Goal: Information Seeking & Learning: Learn about a topic

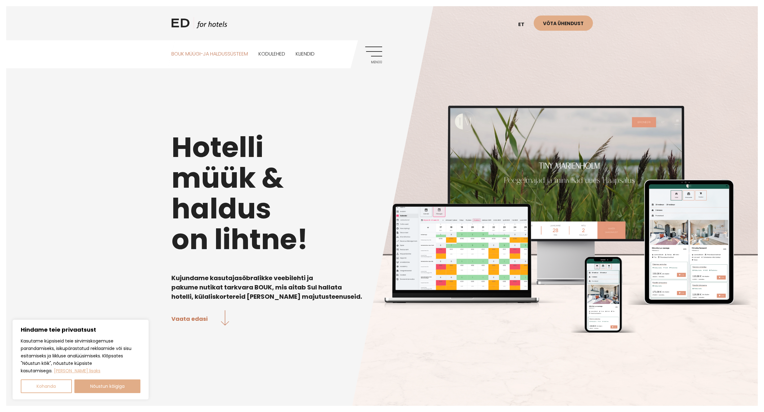
click at [226, 51] on link "BOUK MÜÜGI-JA HALDUSSÜSTEEM" at bounding box center [209, 54] width 77 height 28
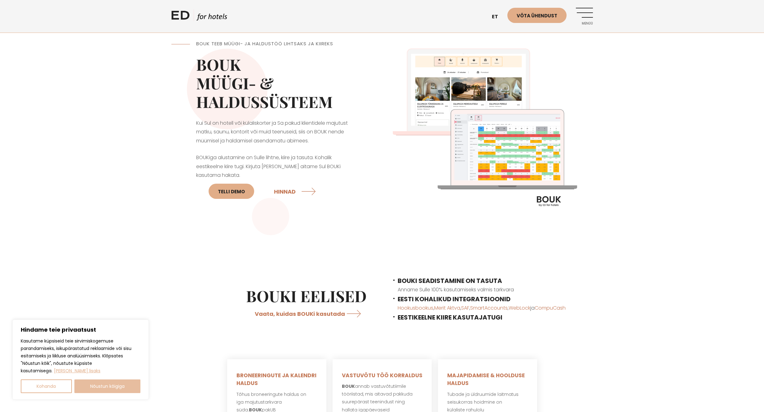
click at [112, 385] on button "Nõustun kõigiga" at bounding box center [107, 386] width 66 height 14
checkbox input "true"
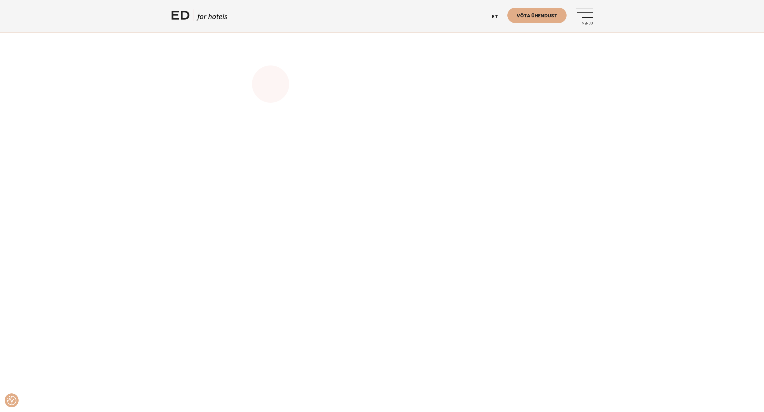
scroll to position [1845, 0]
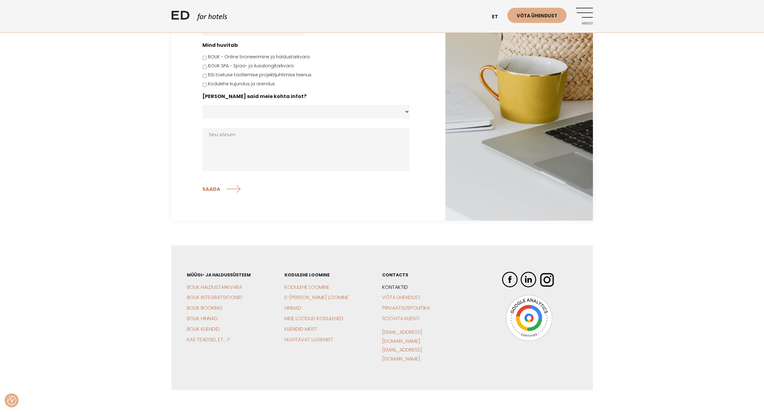
click at [404, 283] on link "Kontaktid" at bounding box center [395, 286] width 26 height 7
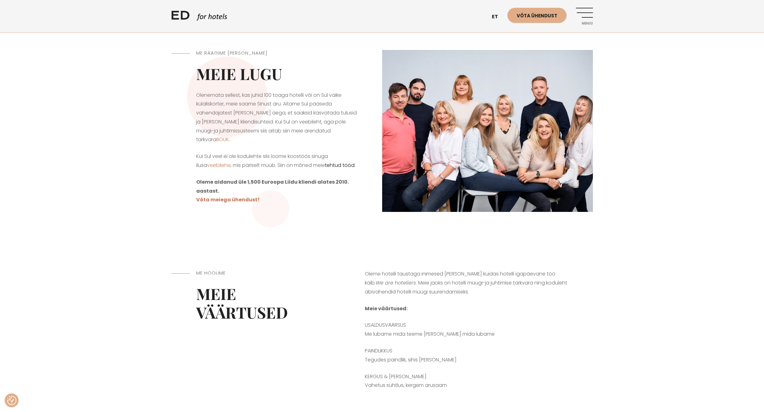
click at [338, 161] on link "tehtud tööd" at bounding box center [340, 164] width 30 height 7
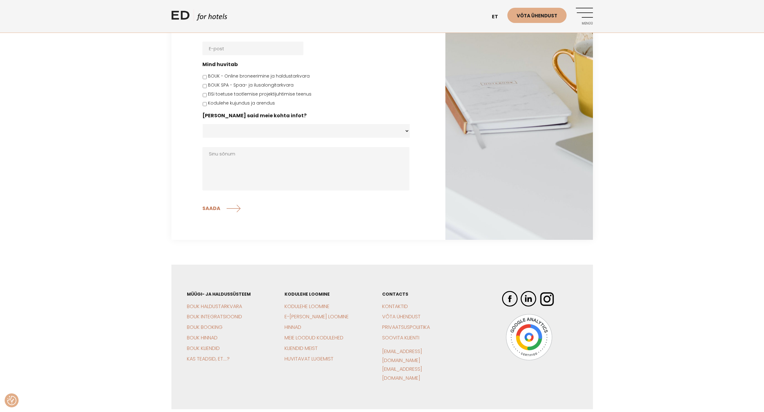
scroll to position [1114, 0]
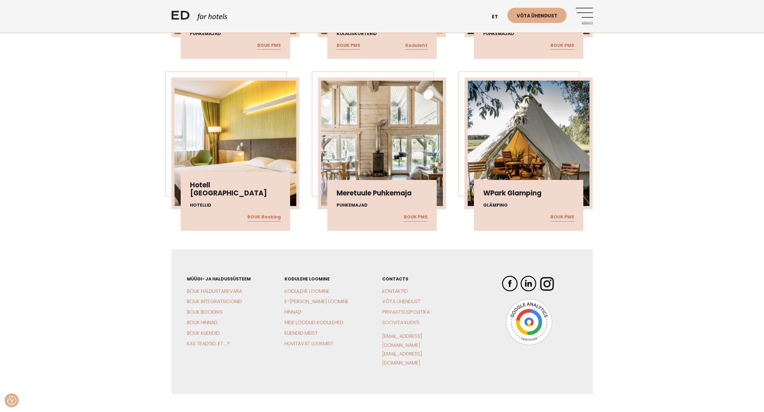
scroll to position [1143, 0]
